Goal: Task Accomplishment & Management: Use online tool/utility

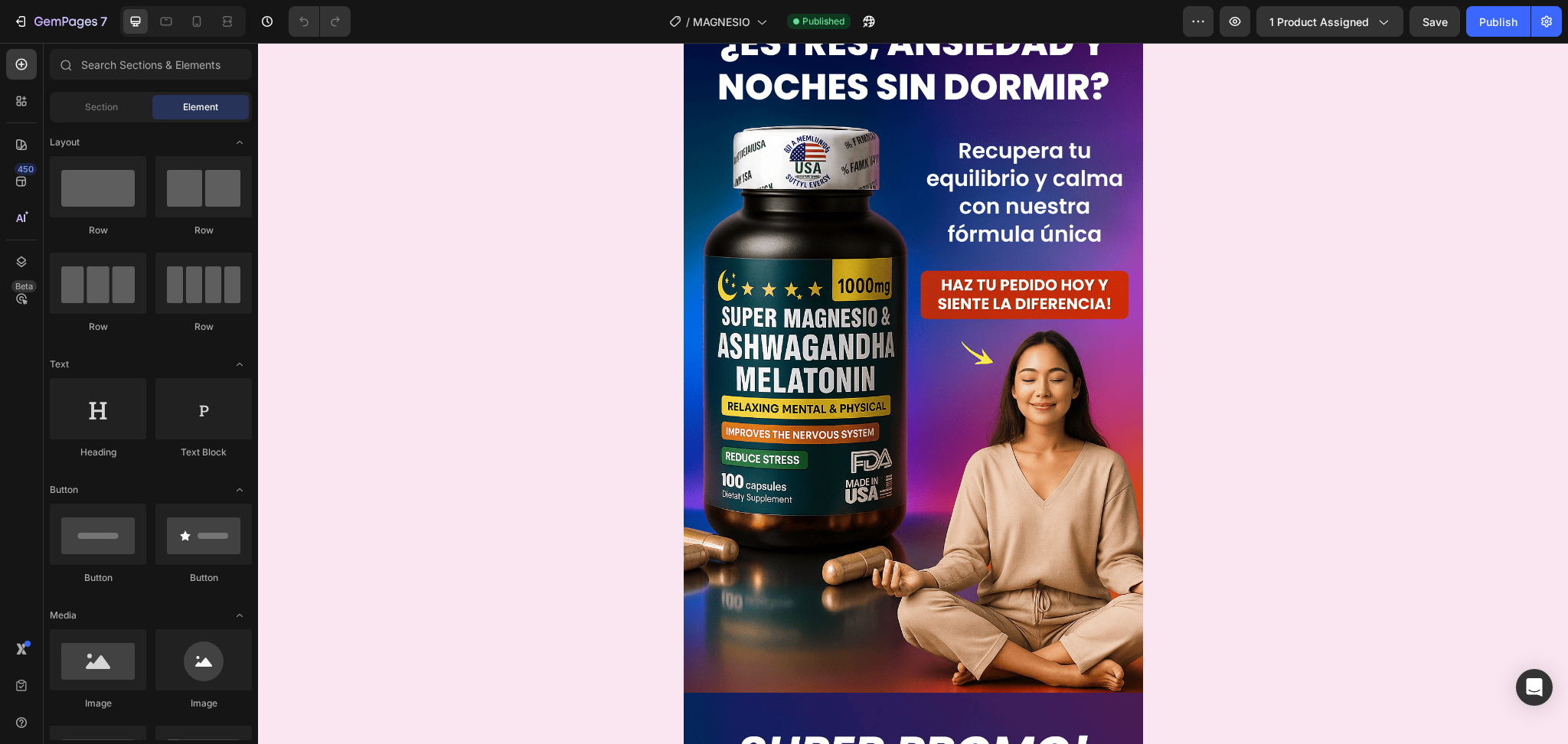
scroll to position [70, 0]
drag, startPoint x: 1416, startPoint y: 43, endPoint x: 1176, endPoint y: 400, distance: 430.2
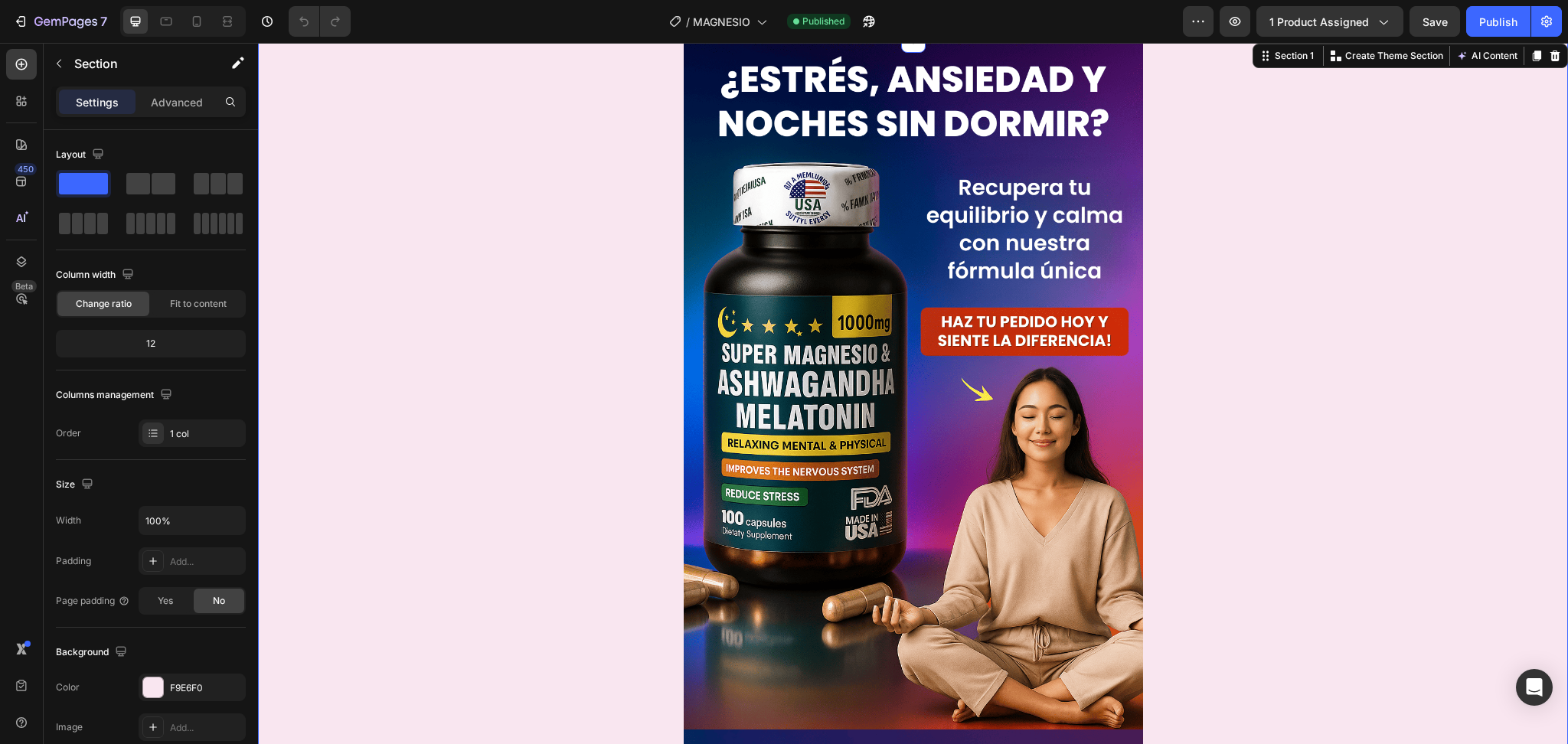
scroll to position [35, 0]
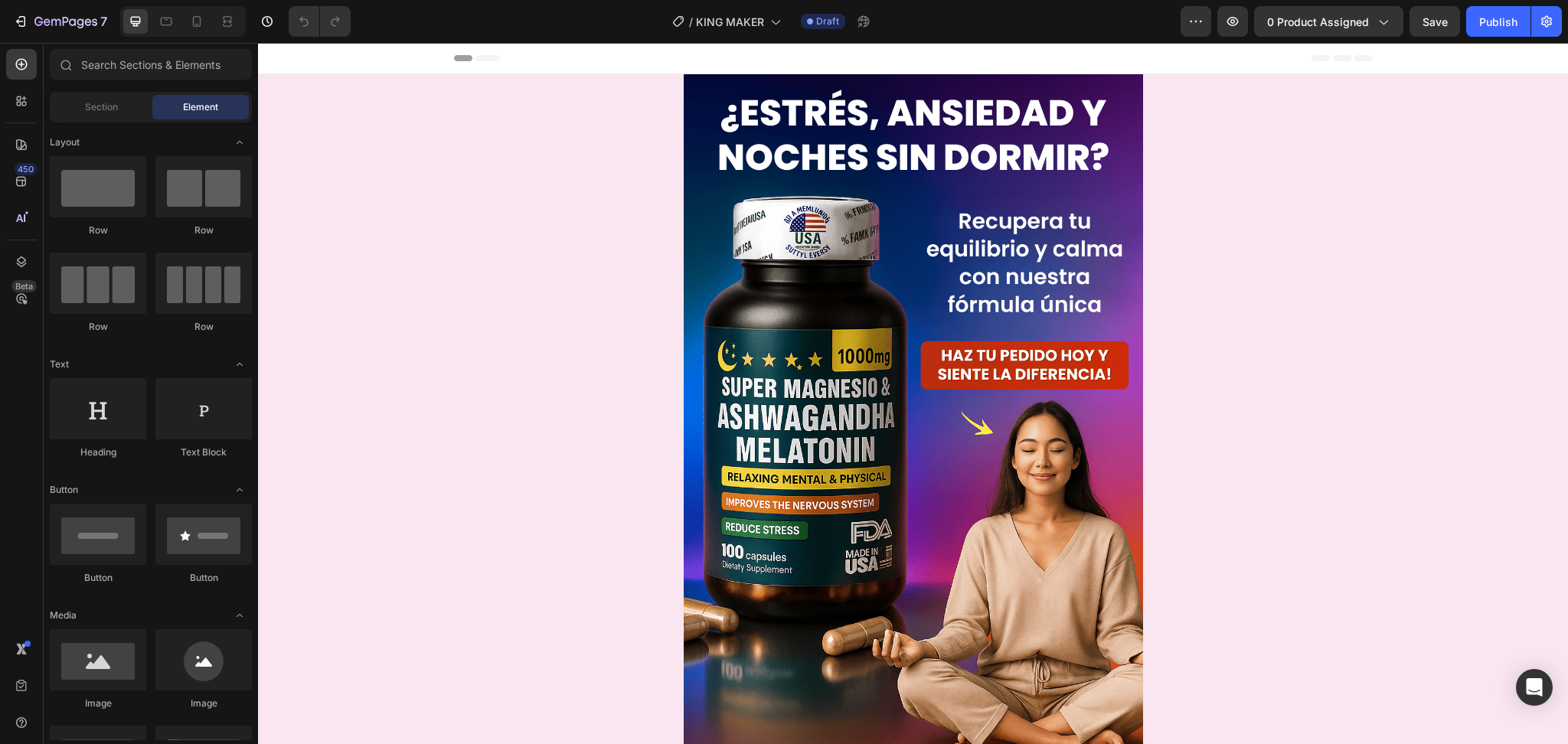
drag, startPoint x: 258, startPoint y: 43, endPoint x: 866, endPoint y: 294, distance: 657.8
click at [866, 294] on img at bounding box center [913, 418] width 460 height 689
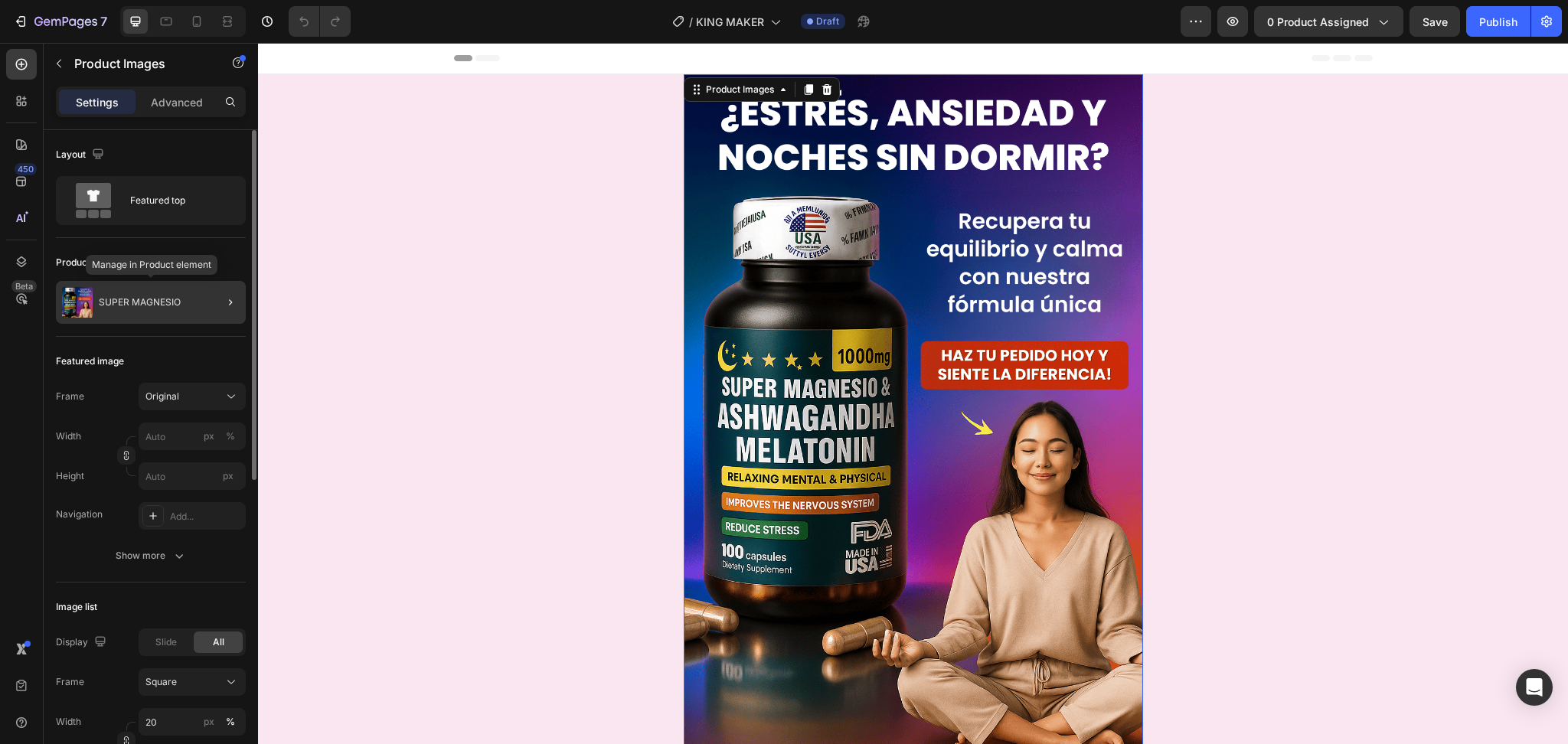
click at [189, 318] on div "SUPER MAGNESIO" at bounding box center [151, 302] width 189 height 43
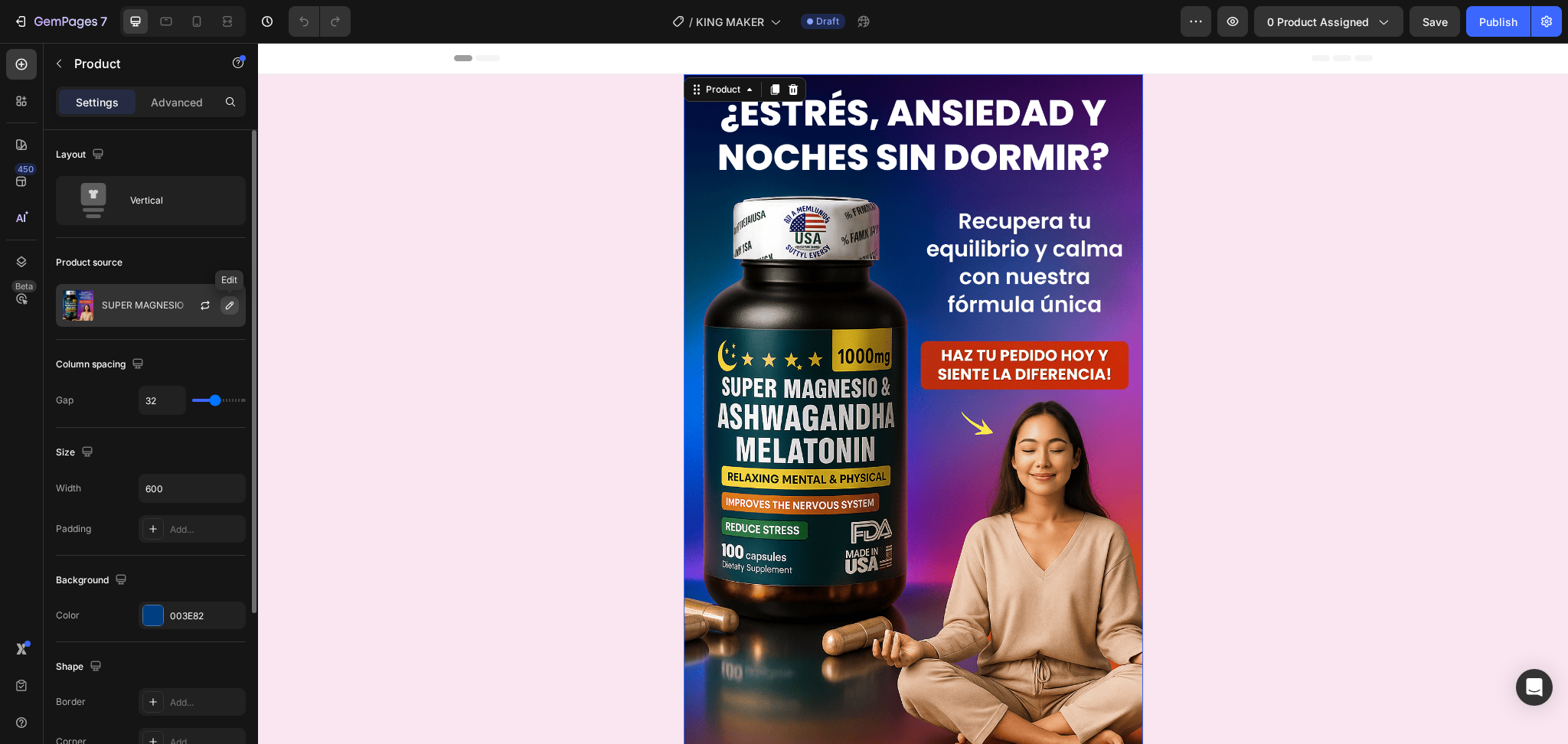
click at [230, 308] on icon "button" at bounding box center [229, 305] width 12 height 12
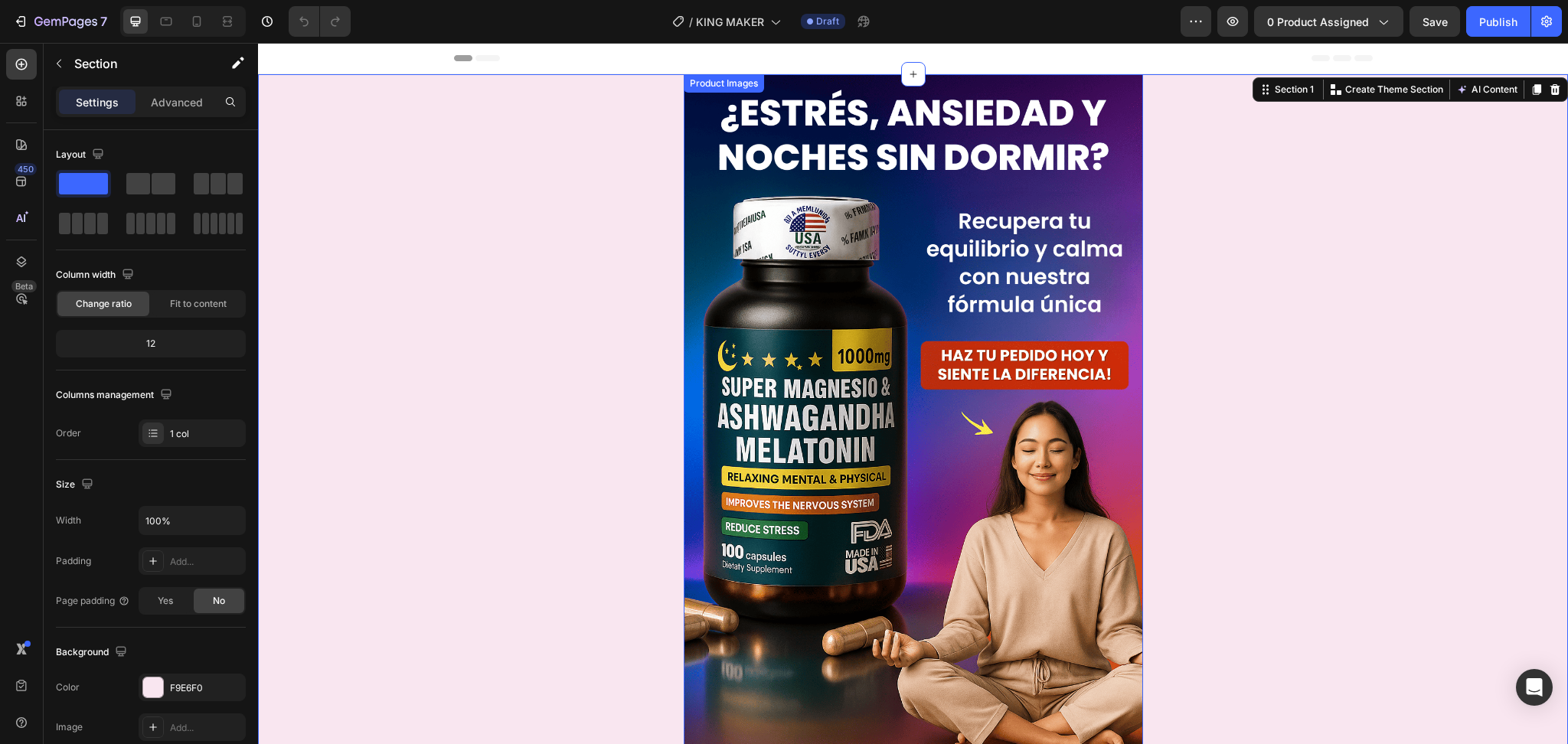
click at [941, 258] on img at bounding box center [913, 418] width 460 height 689
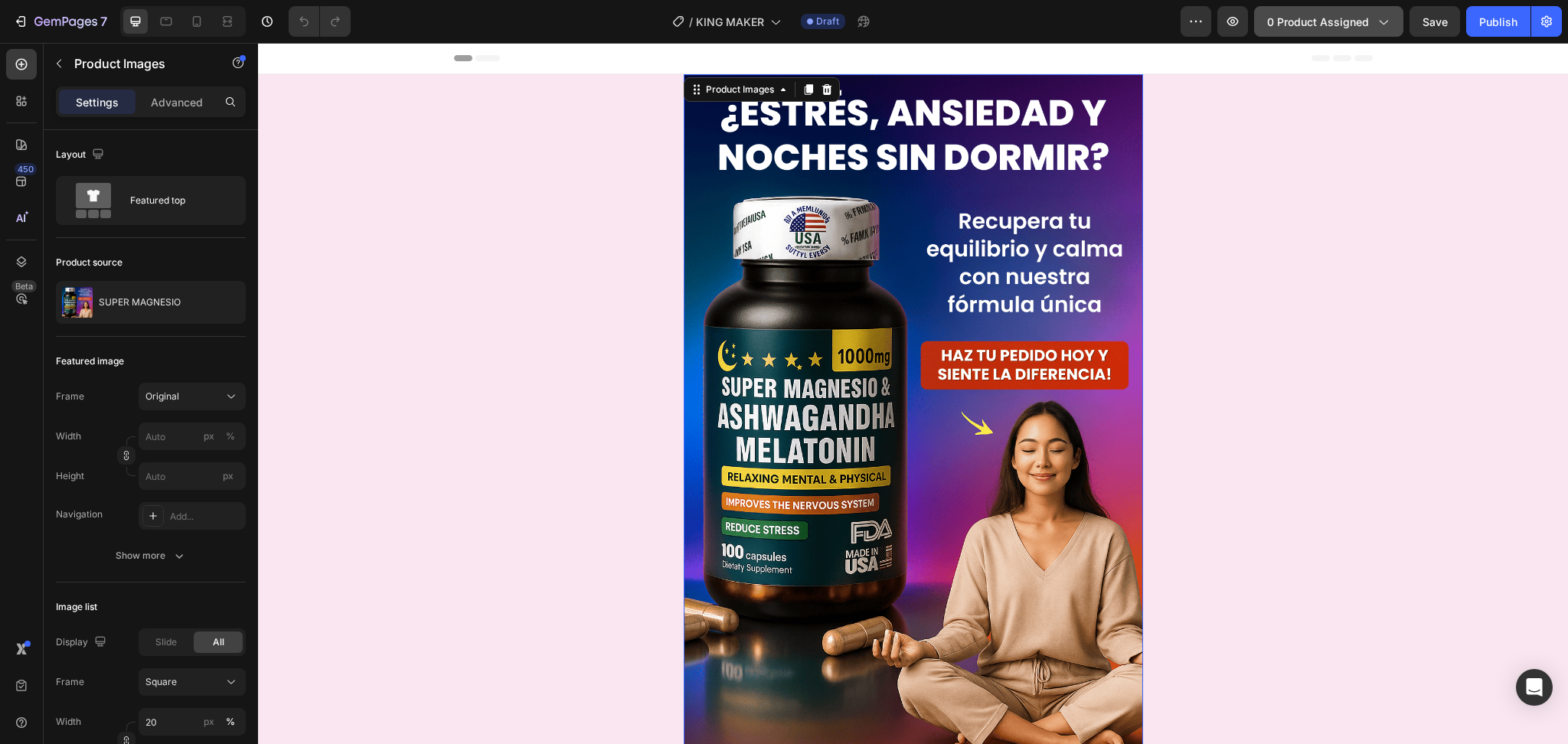
click at [1349, 12] on button "0 product assigned" at bounding box center [1329, 21] width 150 height 31
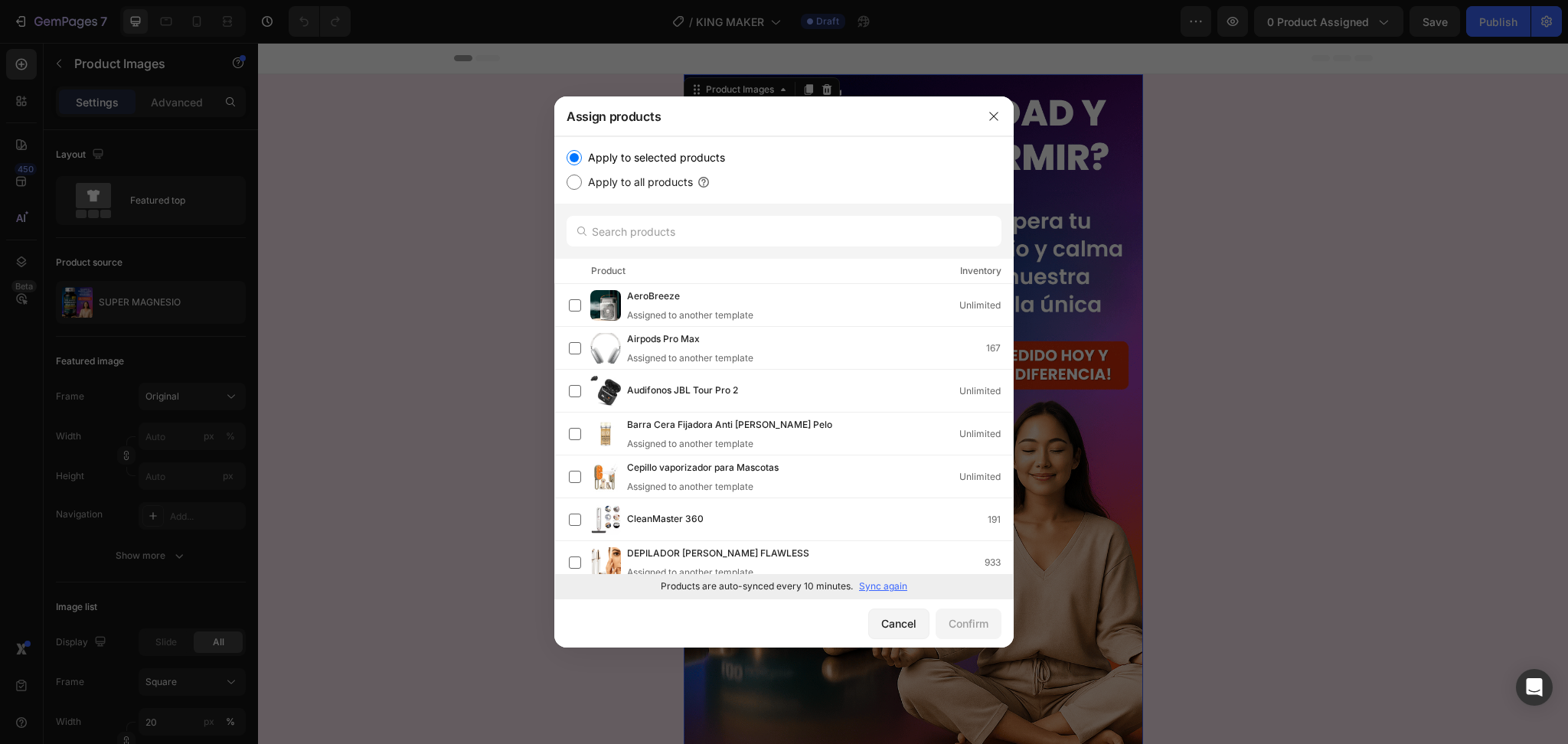
click at [883, 590] on p "Sync again" at bounding box center [883, 586] width 48 height 14
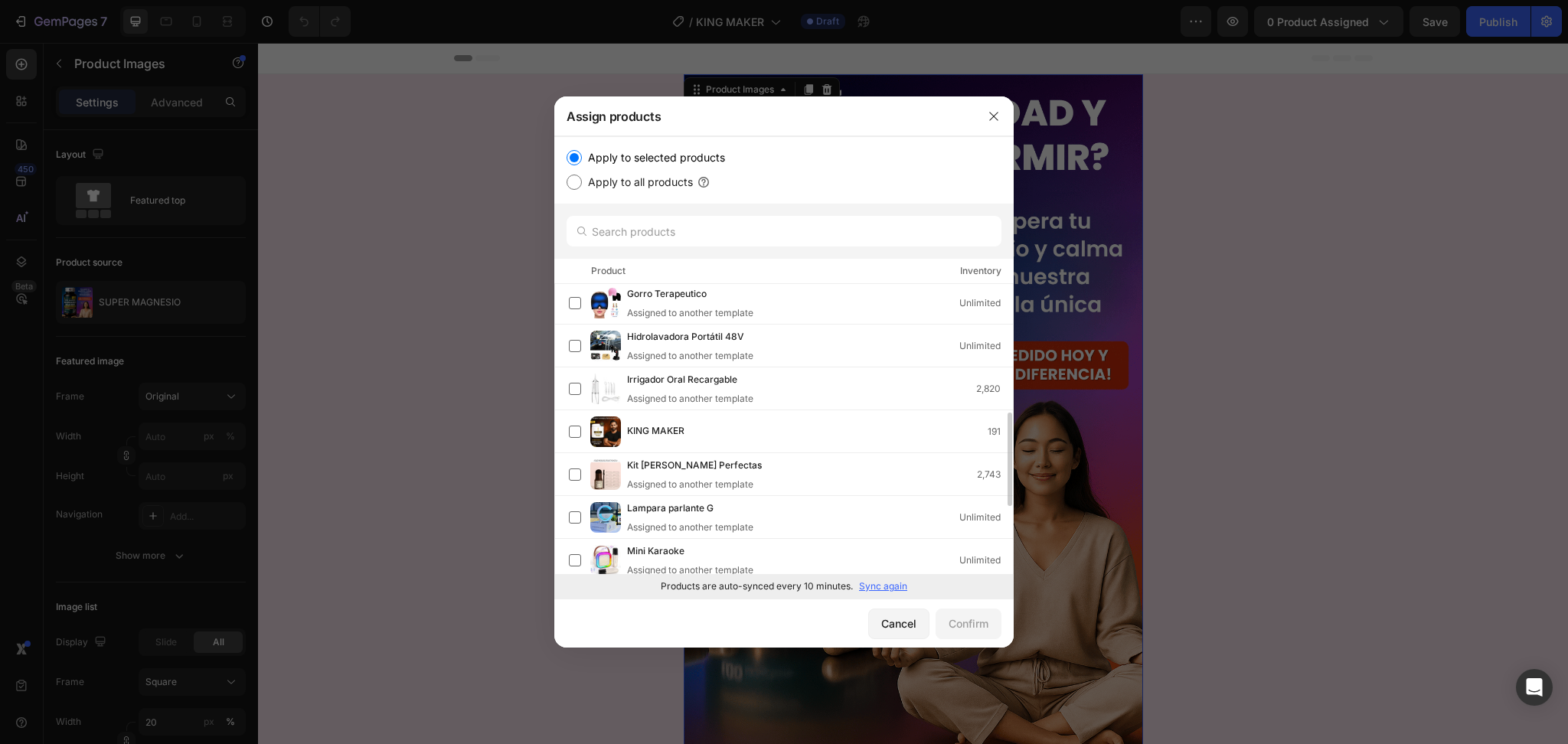
scroll to position [440, 0]
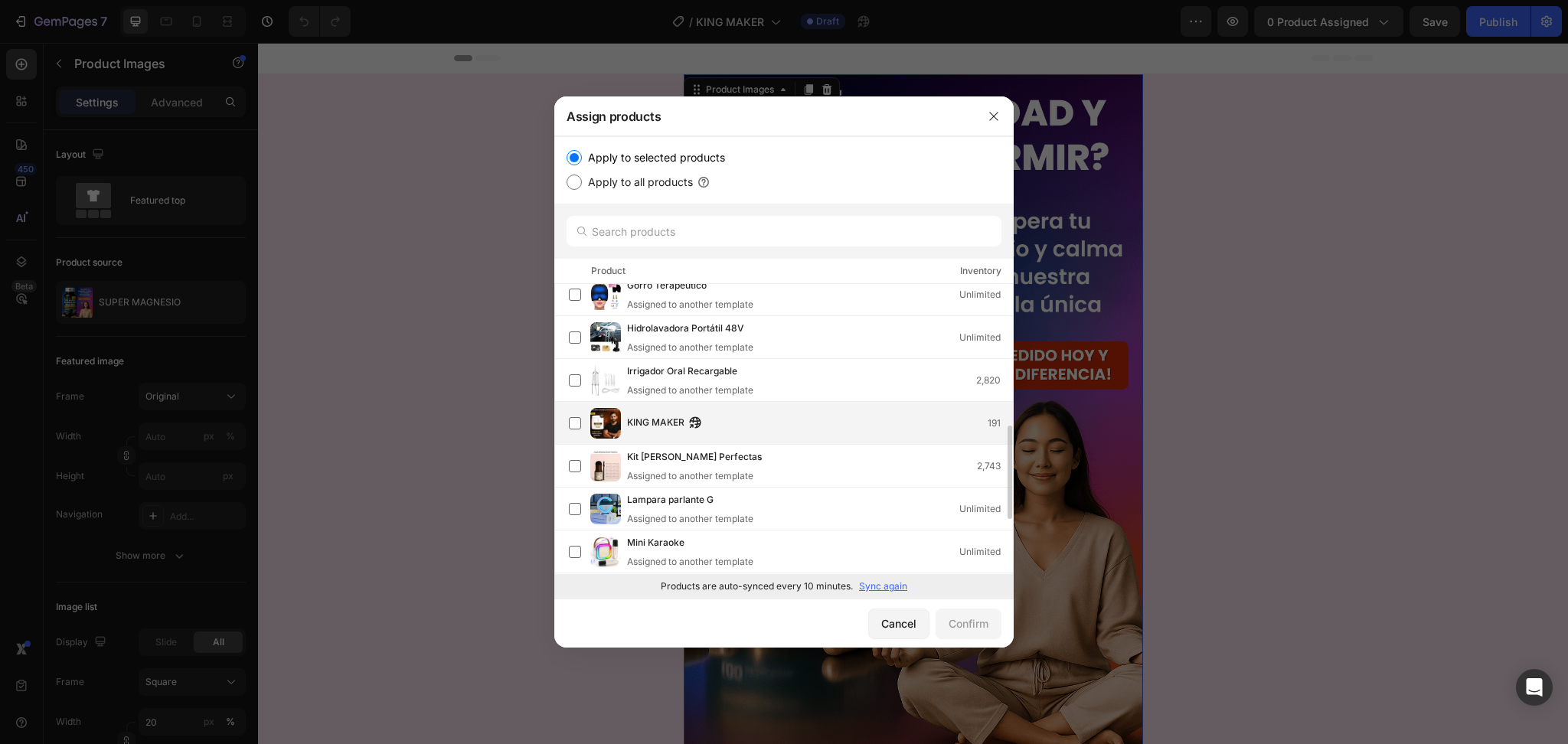
click at [735, 421] on div "[PERSON_NAME] MAKER 191" at bounding box center [819, 423] width 386 height 17
click at [959, 624] on div "Confirm" at bounding box center [968, 623] width 40 height 16
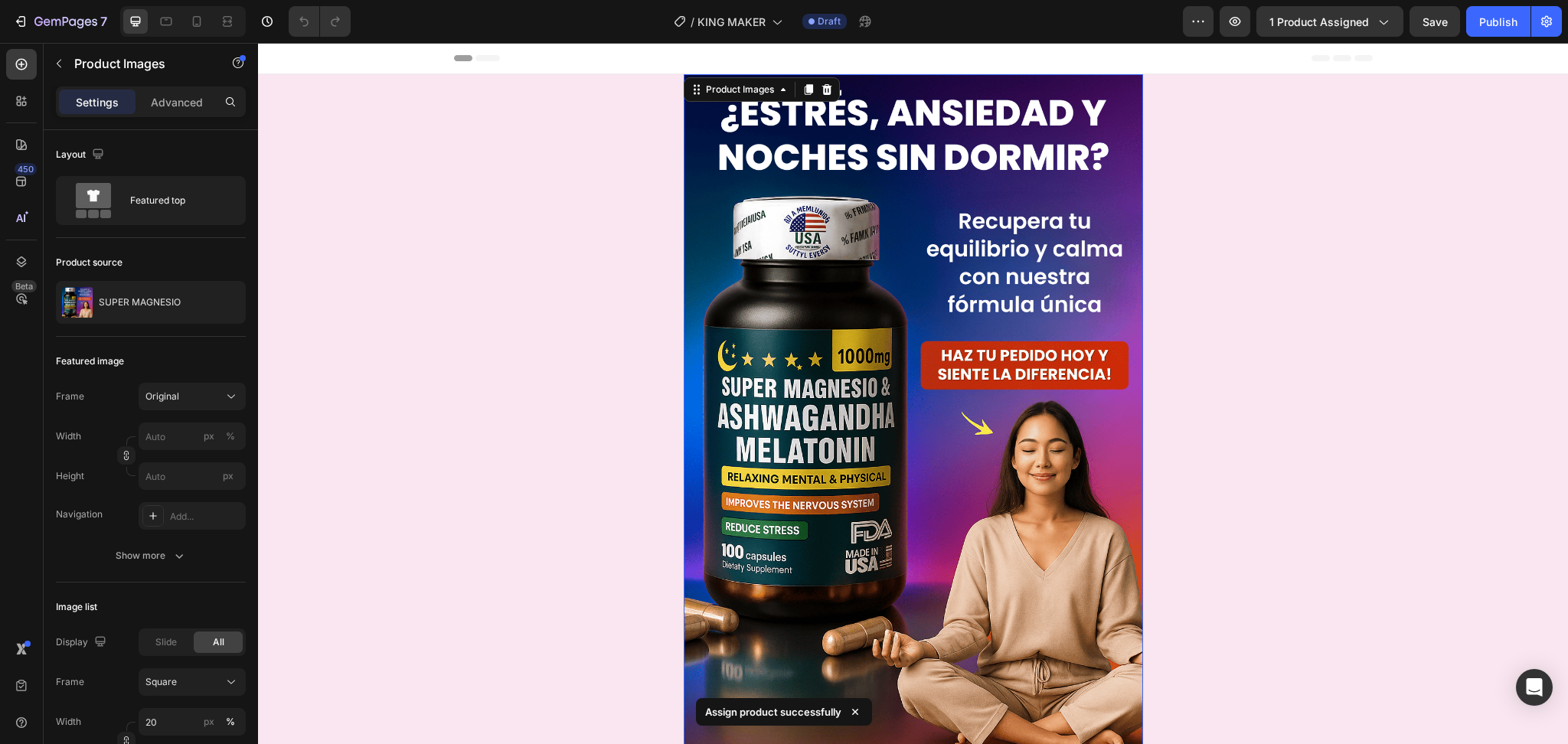
click at [1024, 410] on img at bounding box center [913, 418] width 460 height 689
click at [227, 310] on button "button" at bounding box center [230, 302] width 18 height 18
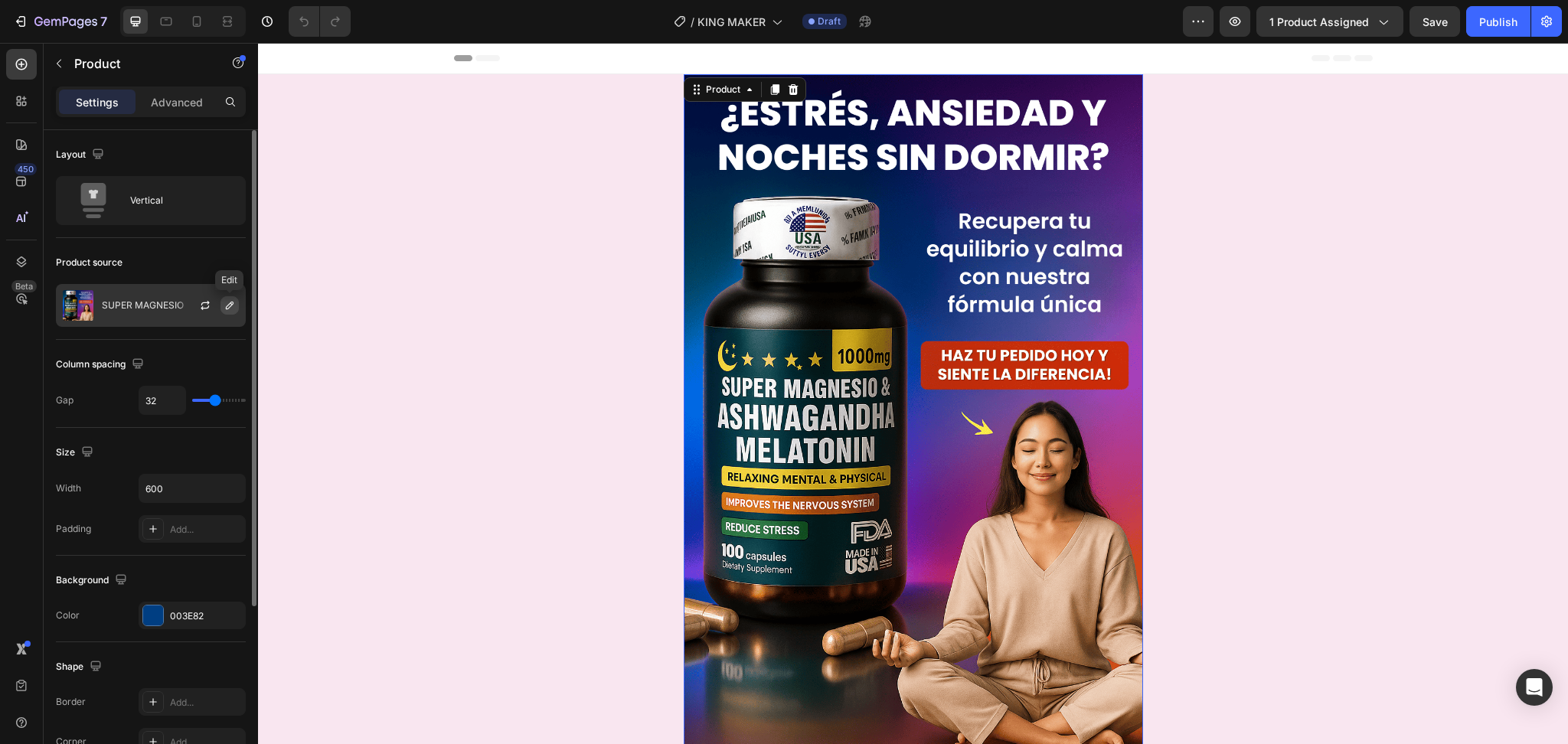
click at [231, 307] on icon "button" at bounding box center [229, 305] width 12 height 12
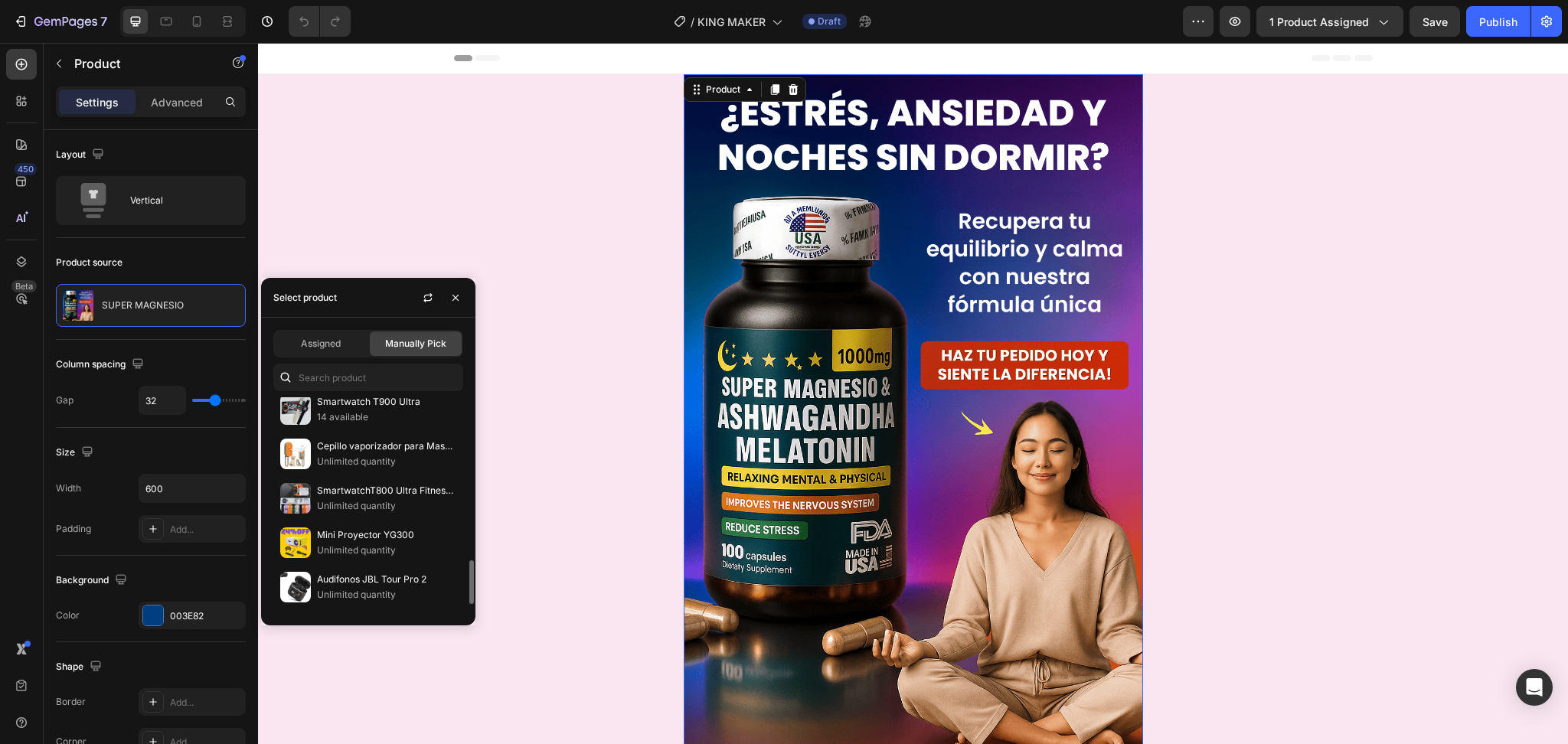
scroll to position [853, 0]
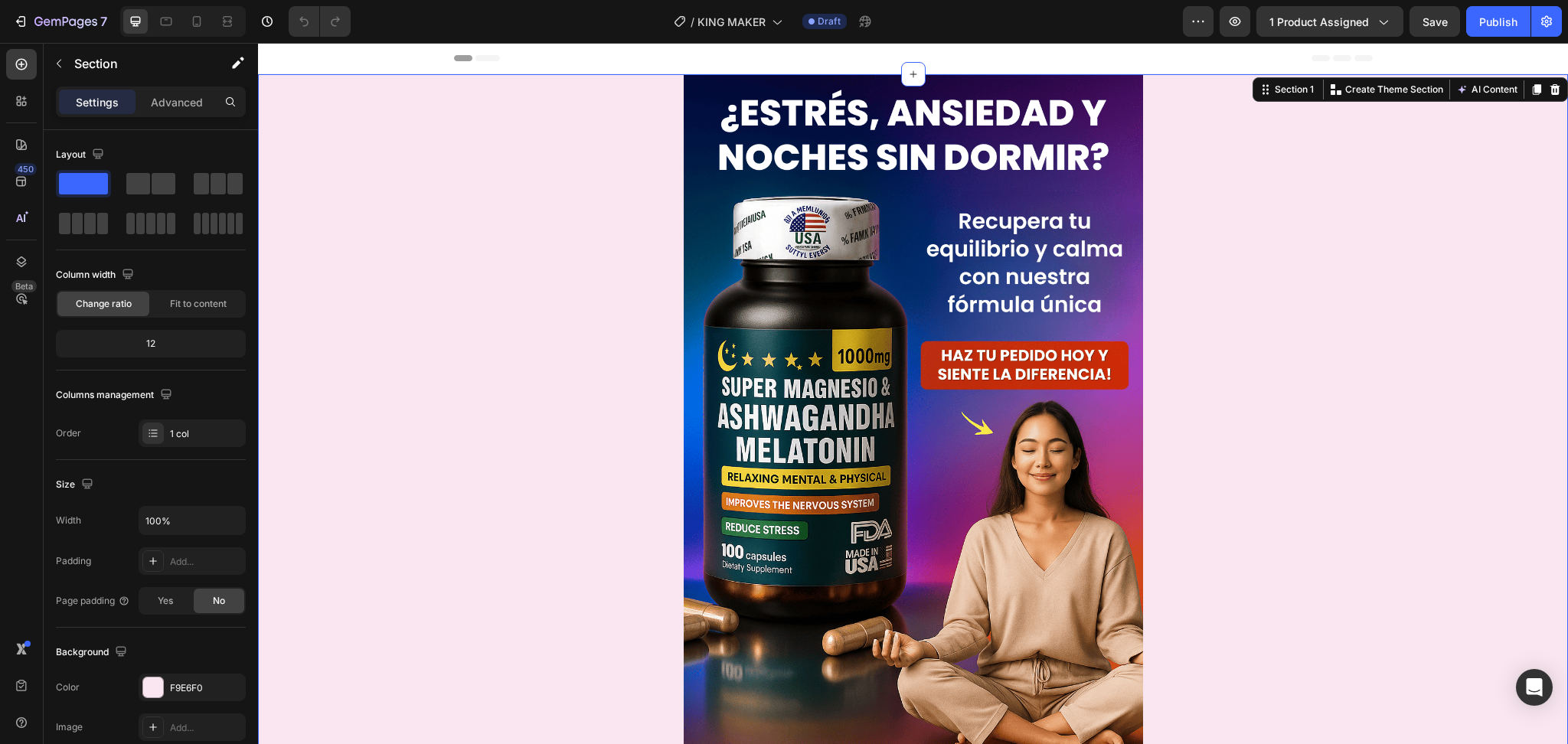
click at [757, 255] on img at bounding box center [913, 418] width 460 height 689
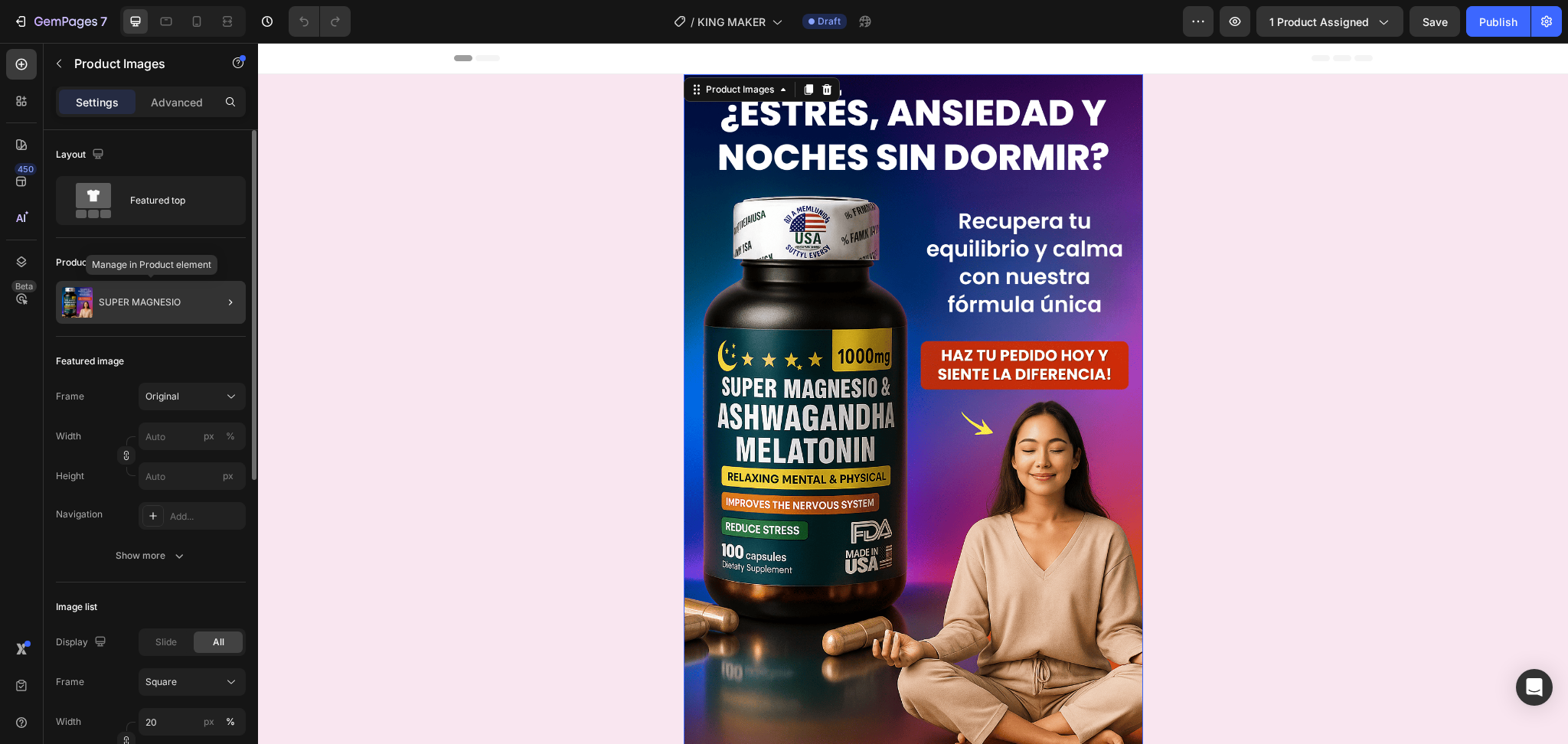
click at [157, 289] on div "SUPER MAGNESIO" at bounding box center [151, 302] width 189 height 43
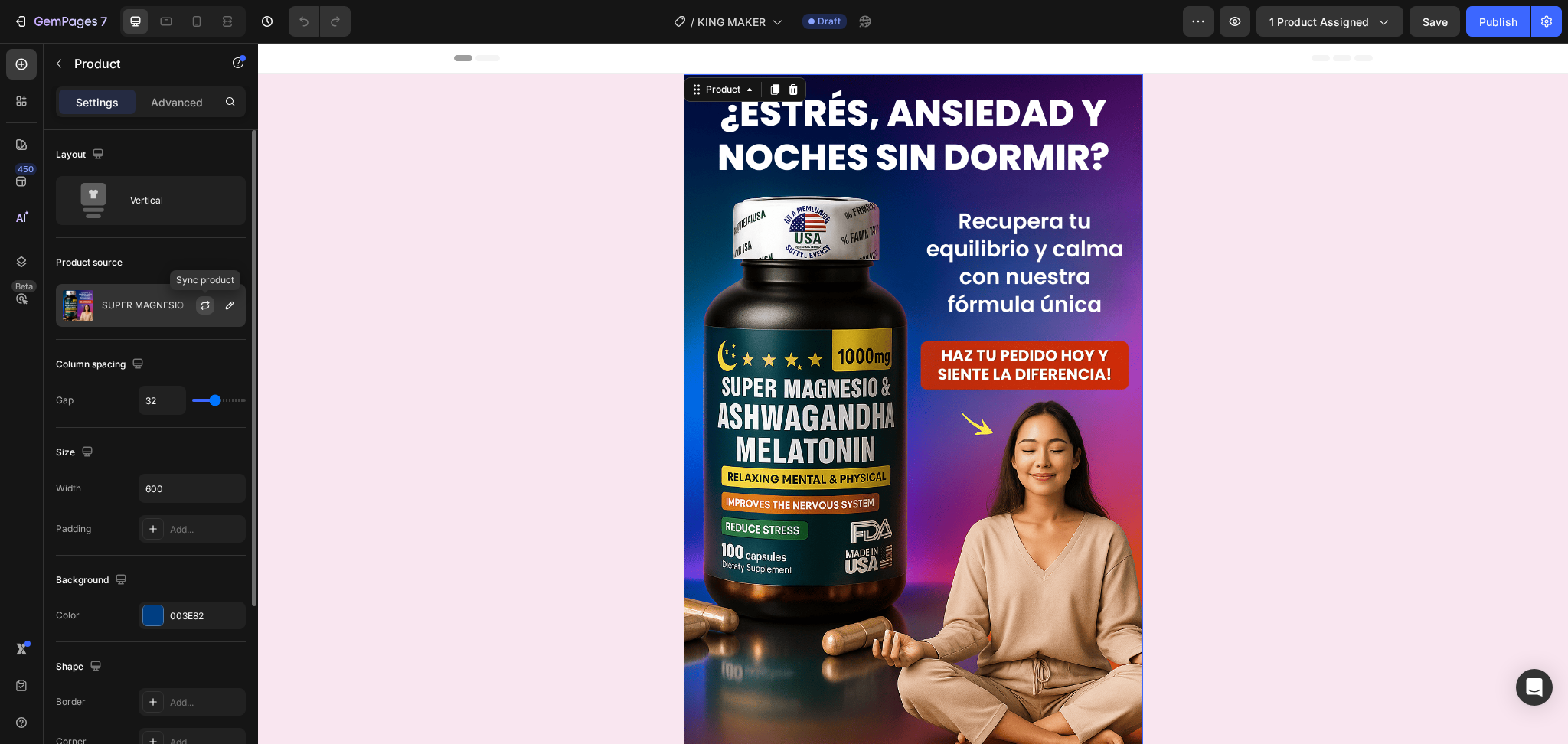
click at [199, 299] on icon "button" at bounding box center [205, 305] width 12 height 12
click at [229, 300] on icon "button" at bounding box center [229, 305] width 12 height 12
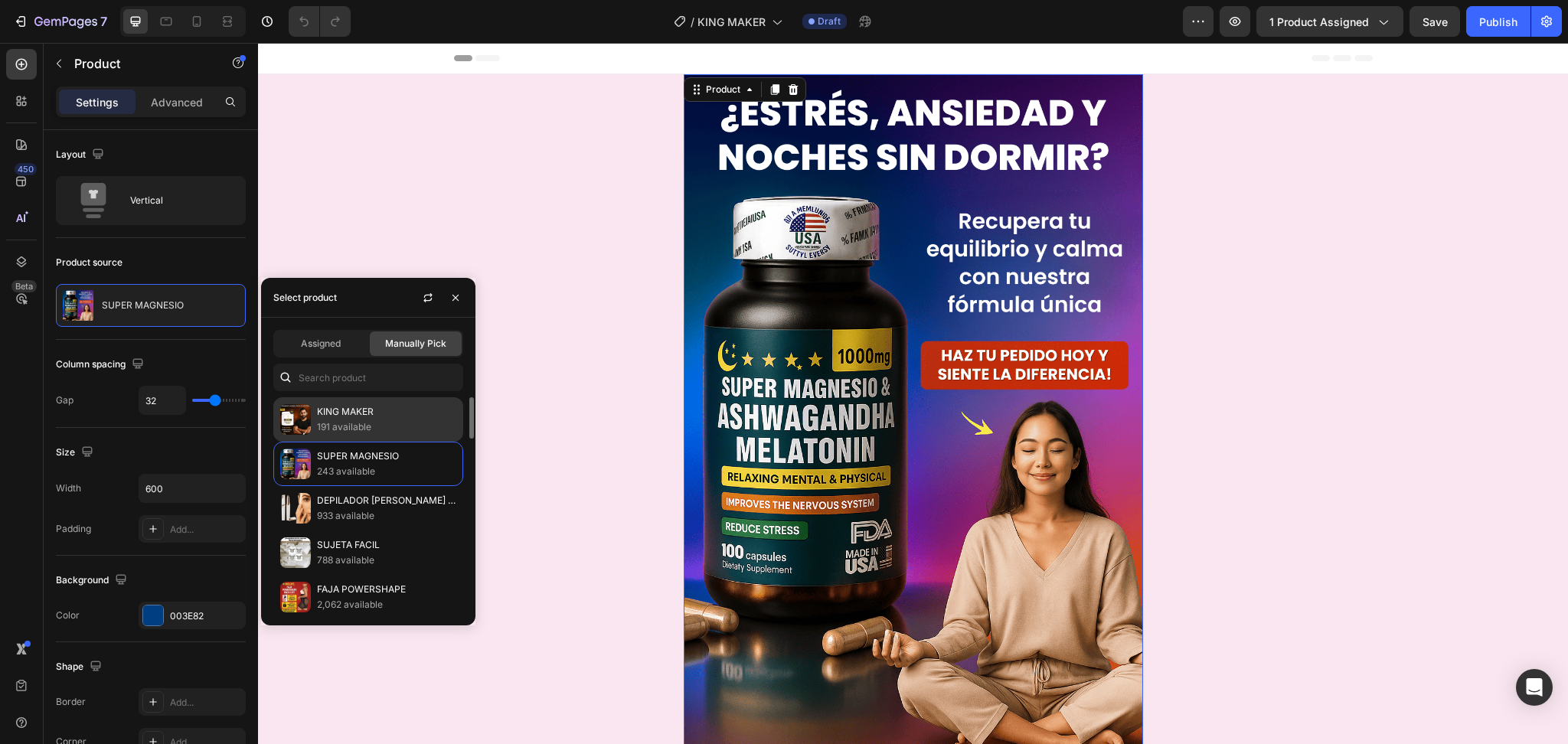
click at [357, 408] on p "KING MAKER" at bounding box center [387, 411] width 140 height 15
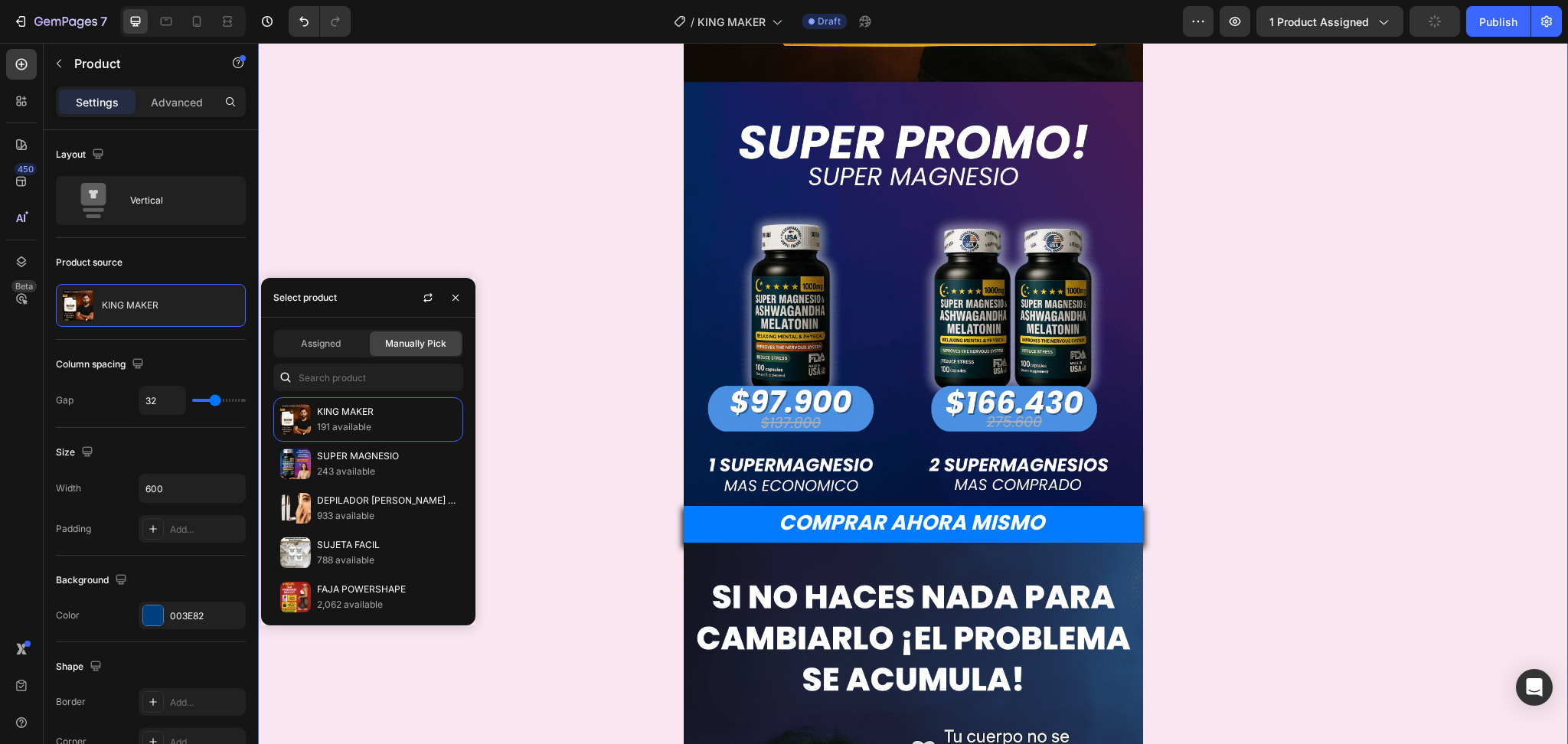
scroll to position [675, 0]
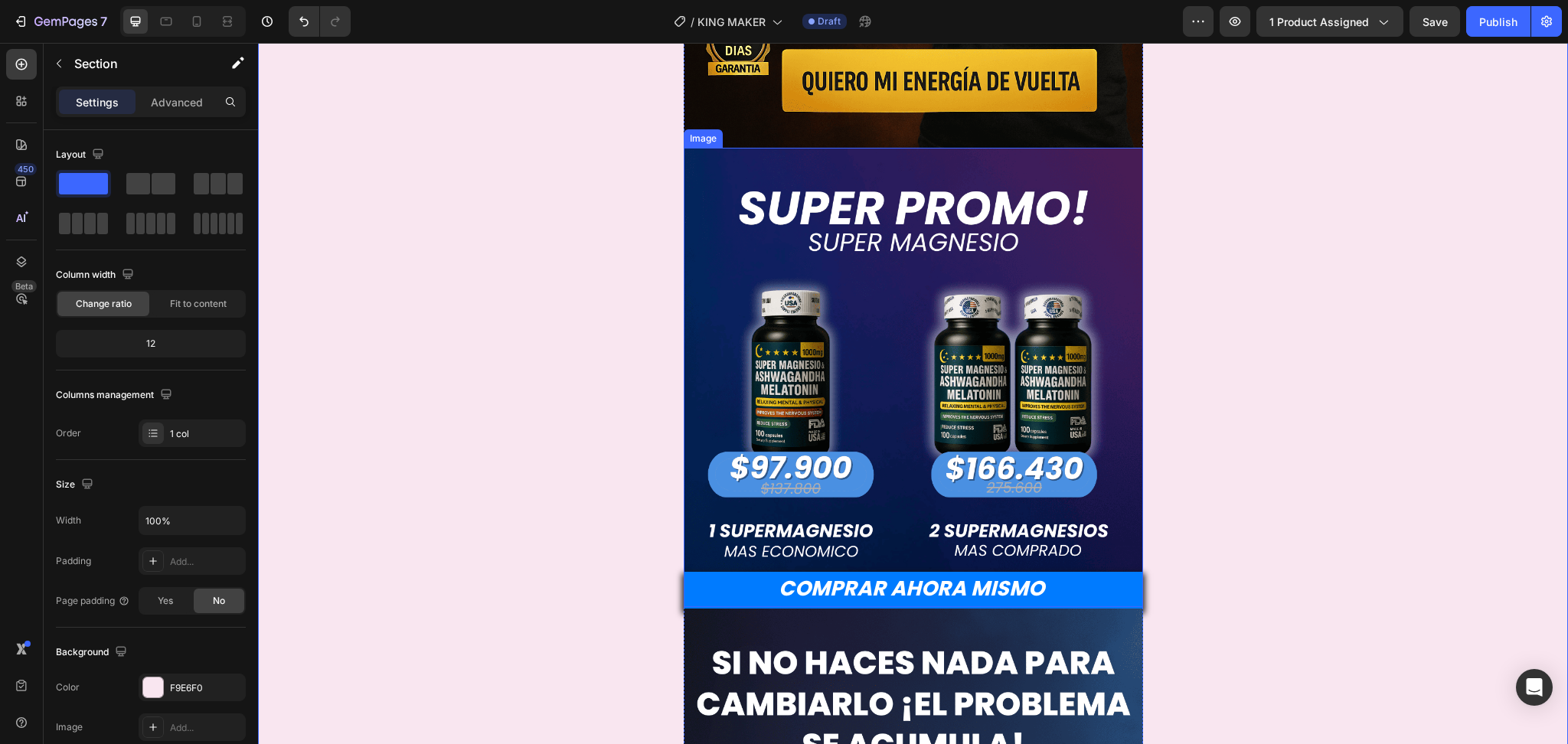
scroll to position [612, 0]
